Goal: Communication & Community: Connect with others

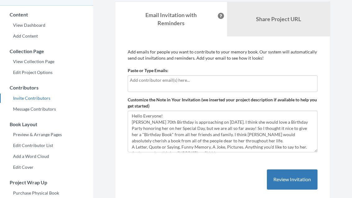
click at [142, 81] on input "text" at bounding box center [223, 80] width 186 height 7
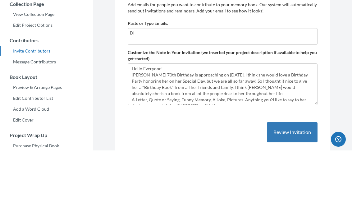
type input "D"
type input "[EMAIL_ADDRESS][DOMAIN_NAME]"
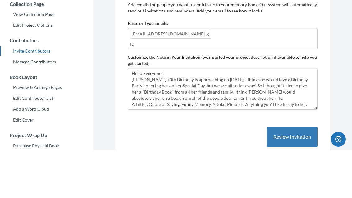
type input "L"
type input "[EMAIL_ADDRESS][DOMAIN_NAME]"
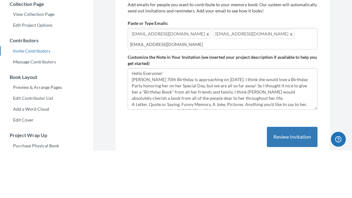
type input "[EMAIL_ADDRESS][DOMAIN_NAME]"
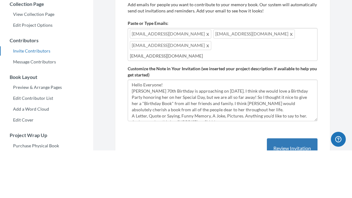
type input "[EMAIL_ADDRESS][DOMAIN_NAME]"
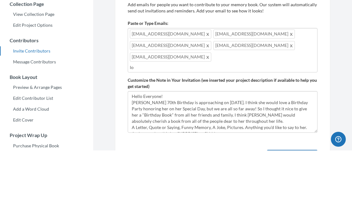
type input "l"
type input "[EMAIL_ADDRESS][DOMAIN_NAME]"
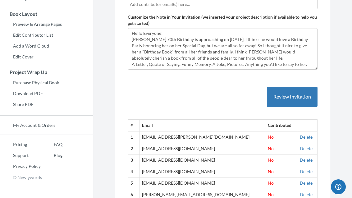
scroll to position [164, 0]
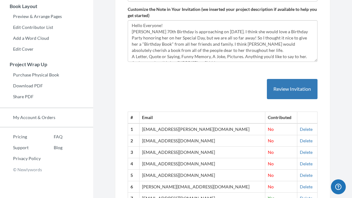
click at [283, 79] on button "Review Invitation" at bounding box center [292, 89] width 51 height 20
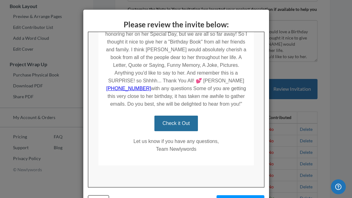
scroll to position [176, 0]
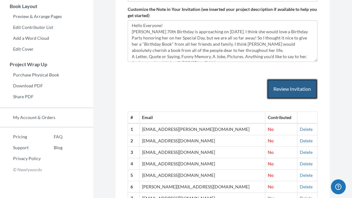
scroll to position [184, 0]
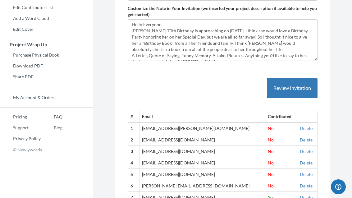
click at [293, 89] on button "Review Invitation" at bounding box center [292, 88] width 51 height 20
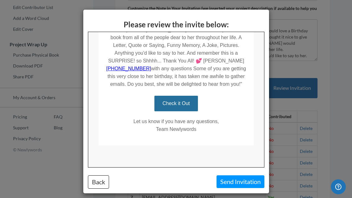
scroll to position [196, 0]
click at [241, 178] on button "Send Invitation" at bounding box center [241, 181] width 48 height 13
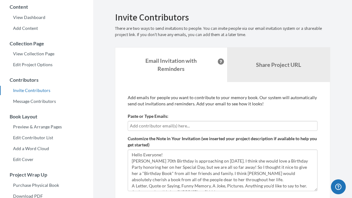
scroll to position [0, 0]
